Goal: Obtain resource: Download file/media

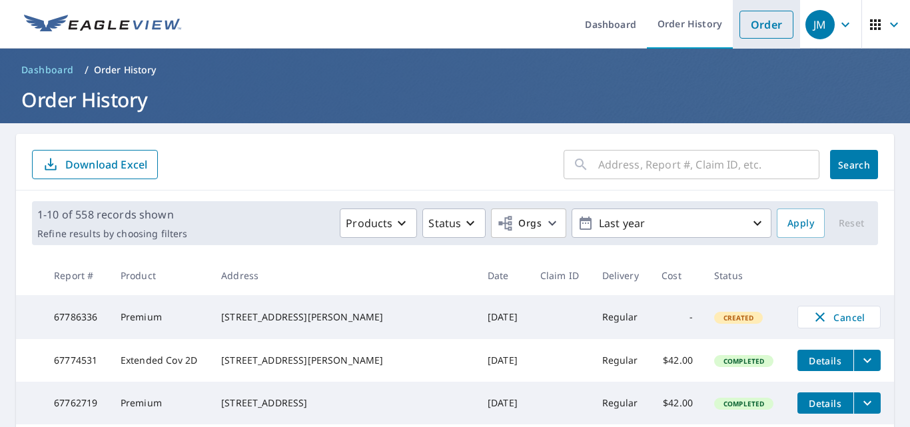
click at [740, 20] on link "Order" at bounding box center [766, 25] width 54 height 28
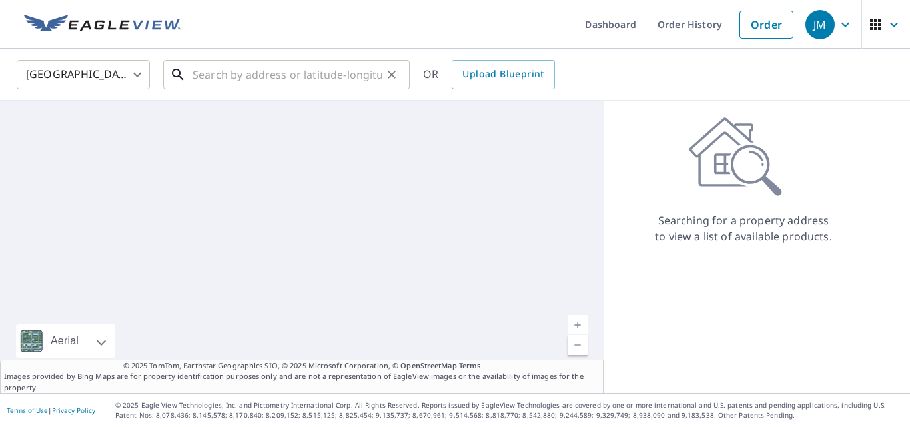
click at [224, 77] on input "text" at bounding box center [287, 74] width 190 height 37
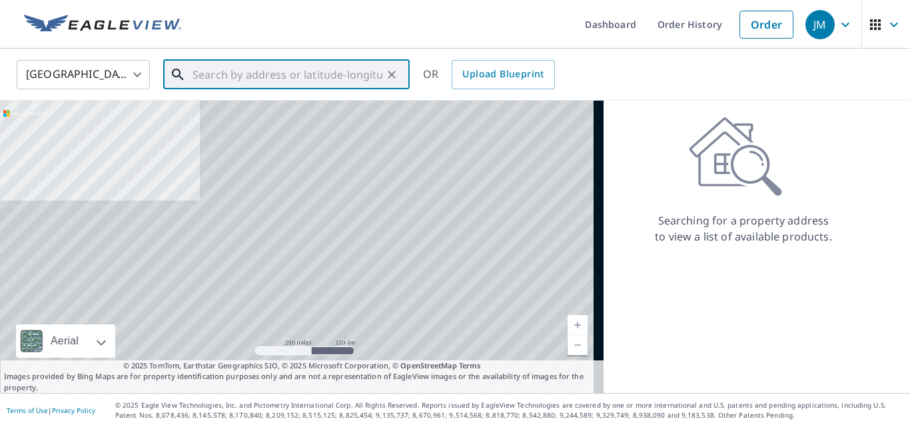
paste input "[STREET_ADDRESS][PERSON_NAME][PERSON_NAME]"
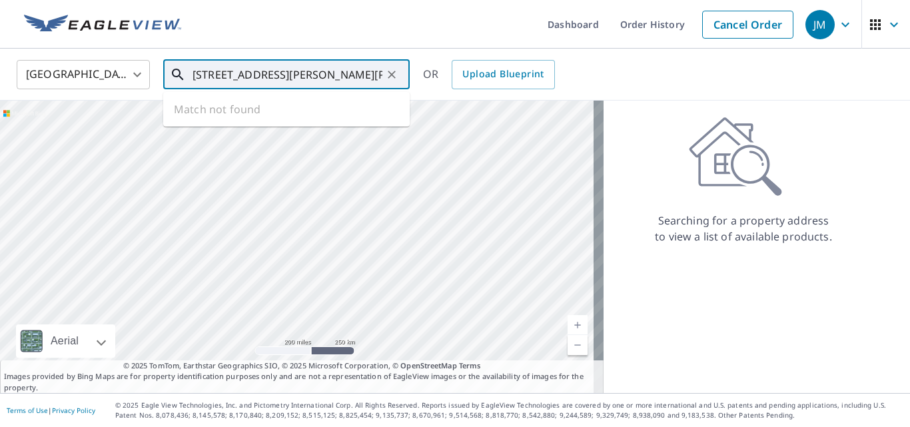
scroll to position [0, 57]
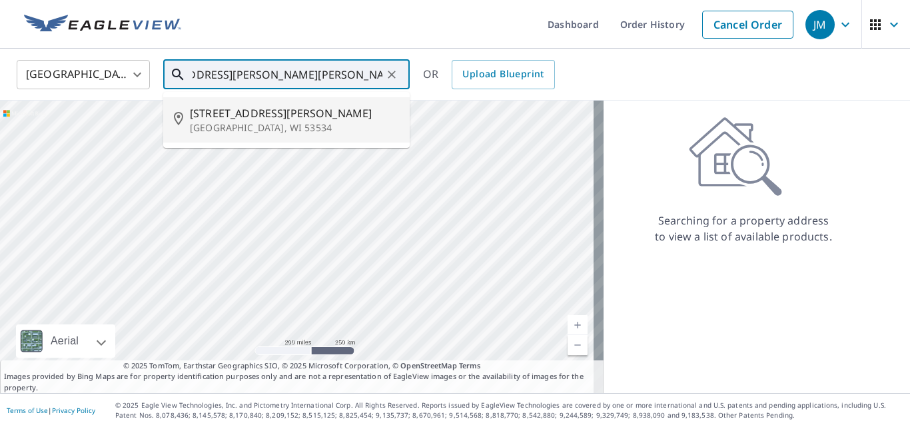
click at [241, 118] on span "[STREET_ADDRESS][PERSON_NAME]" at bounding box center [294, 113] width 209 height 16
type input "[STREET_ADDRESS][PERSON_NAME][PERSON_NAME]"
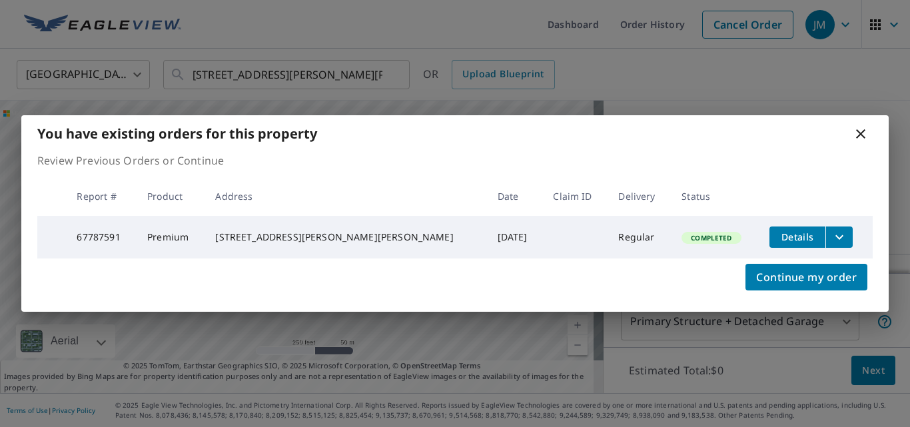
click at [861, 130] on icon at bounding box center [860, 133] width 9 height 9
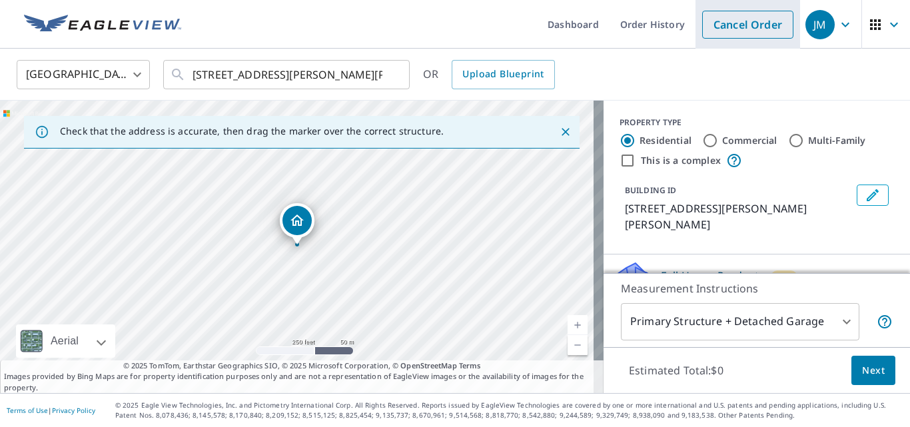
click at [713, 19] on link "Cancel Order" at bounding box center [747, 25] width 91 height 28
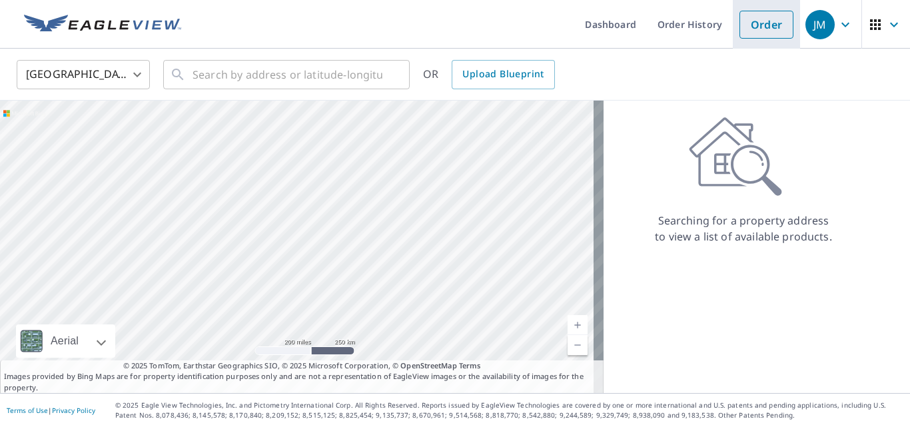
click at [750, 19] on link "Order" at bounding box center [766, 25] width 54 height 28
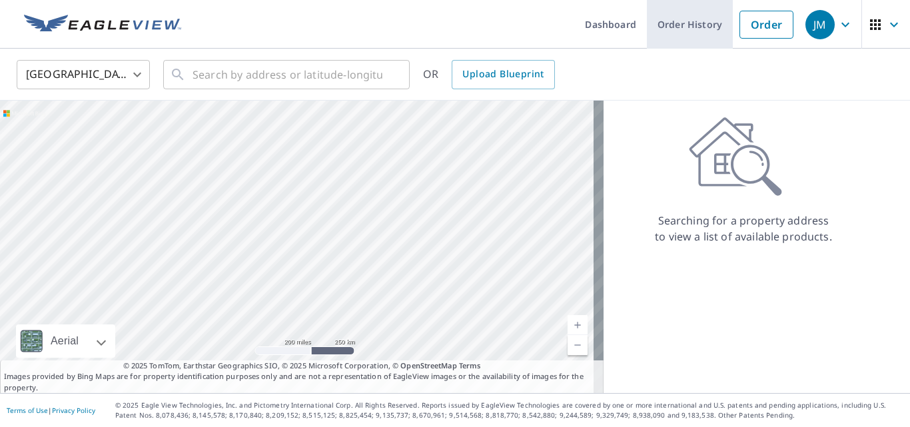
click at [693, 18] on link "Order History" at bounding box center [690, 24] width 86 height 49
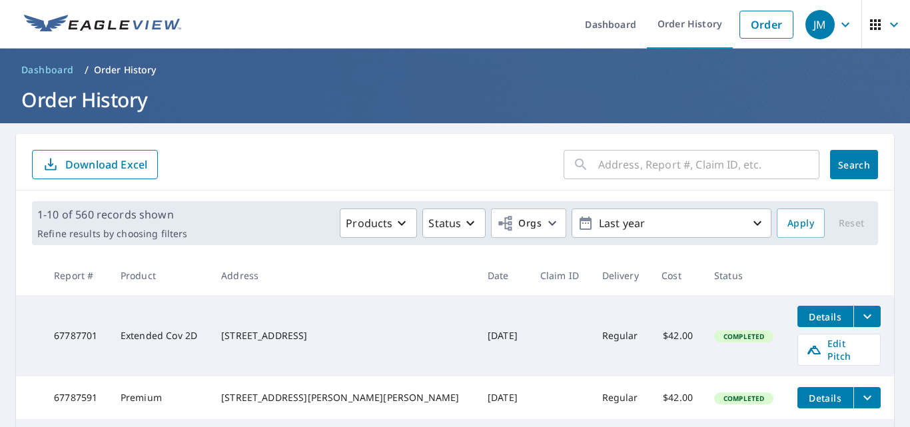
scroll to position [200, 0]
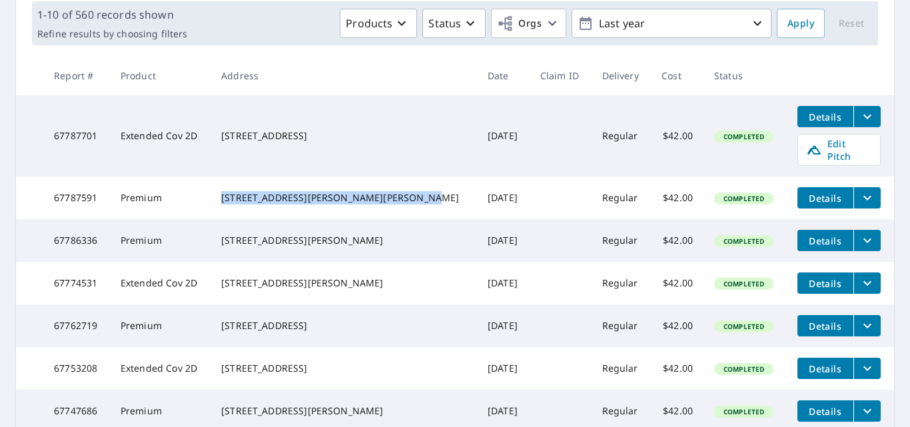
drag, startPoint x: 244, startPoint y: 192, endPoint x: 342, endPoint y: 204, distance: 99.3
click at [342, 204] on td "[STREET_ADDRESS][PERSON_NAME][PERSON_NAME]" at bounding box center [343, 197] width 266 height 43
copy div "[STREET_ADDRESS][PERSON_NAME][PERSON_NAME]"
click at [859, 198] on icon "filesDropdownBtn-67787591" at bounding box center [867, 198] width 16 height 16
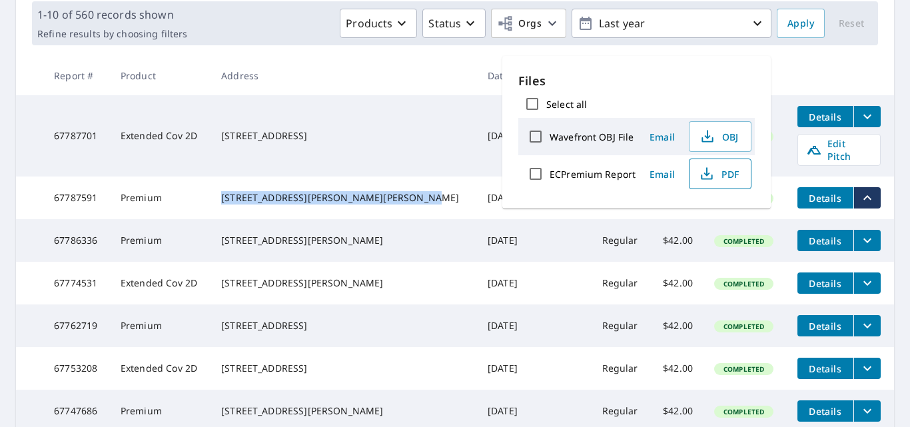
click at [734, 181] on span "PDF" at bounding box center [718, 174] width 43 height 16
